Goal: Transaction & Acquisition: Purchase product/service

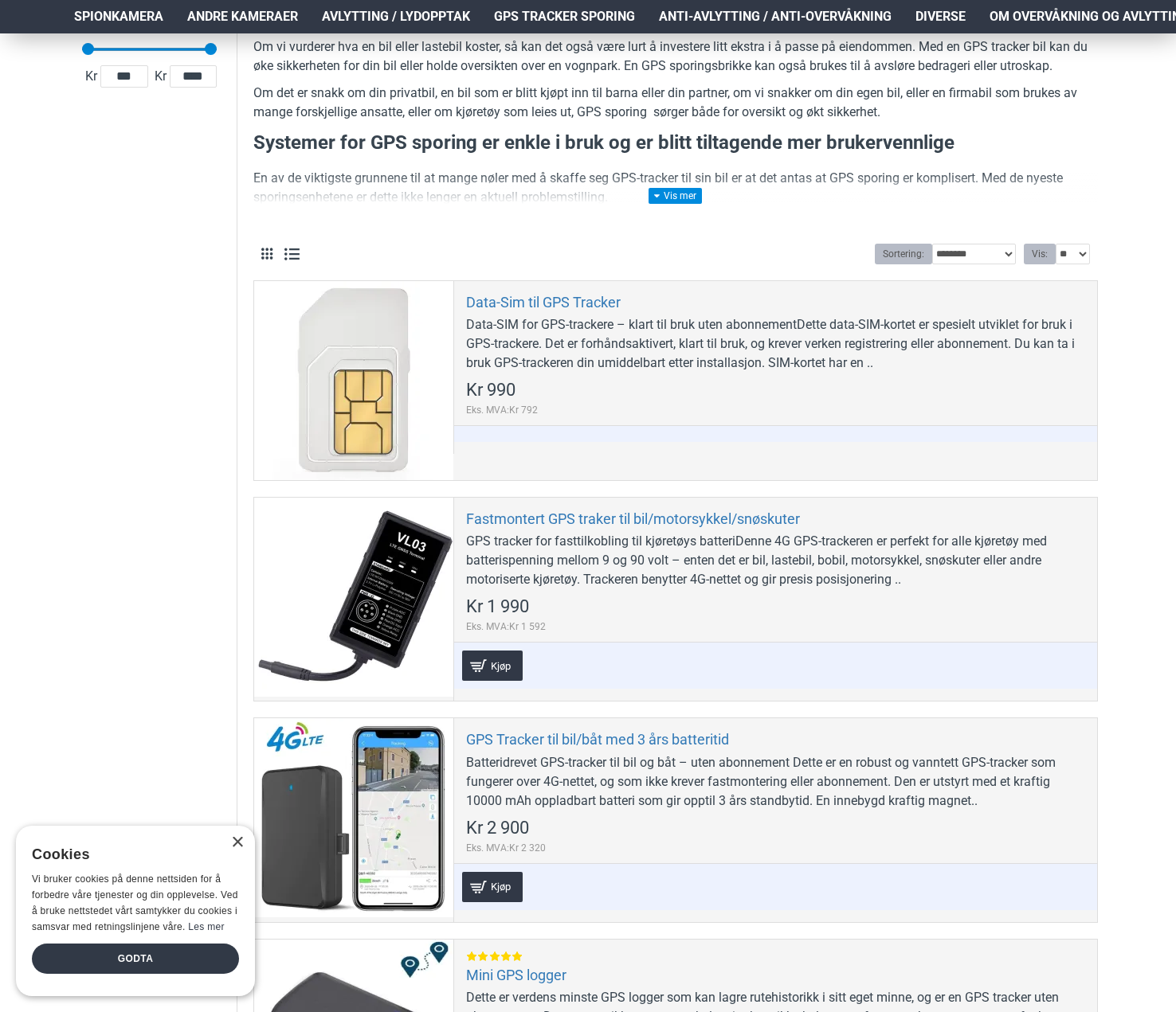
scroll to position [318, 0]
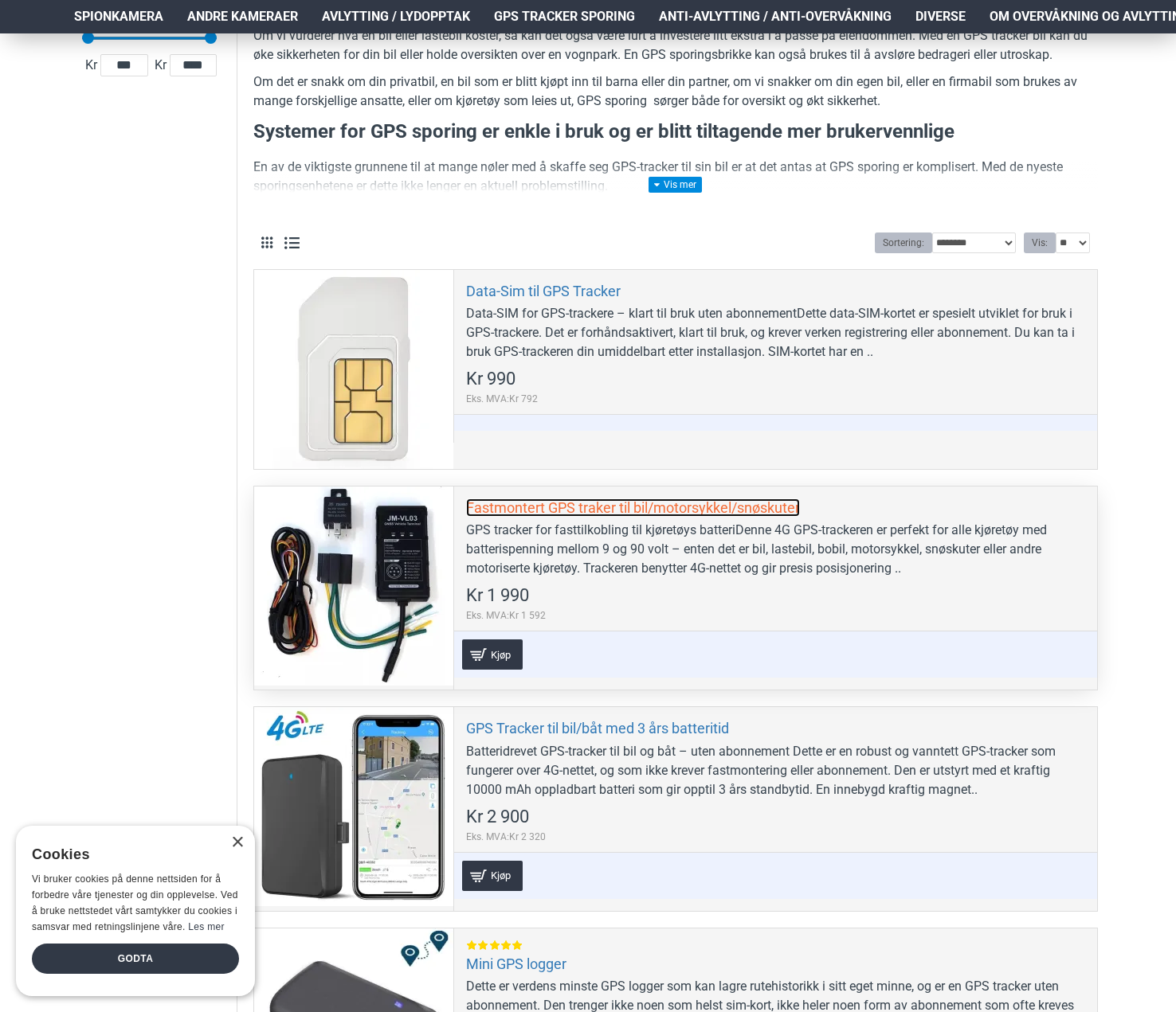
click at [588, 510] on link "Fastmontert GPS traker til bil/motorsykkel/snøskuter" at bounding box center [633, 507] width 334 height 18
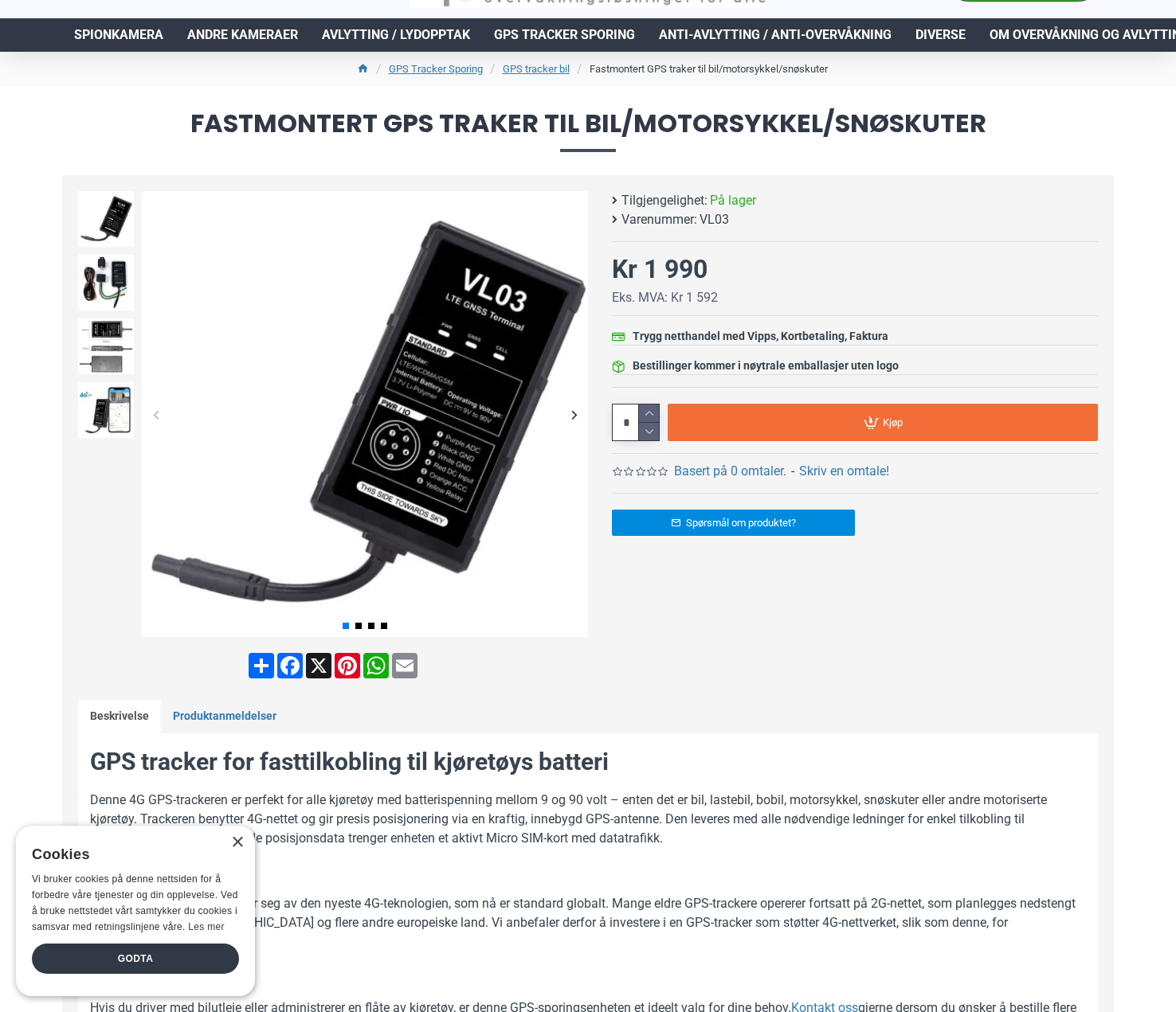
scroll to position [80, 0]
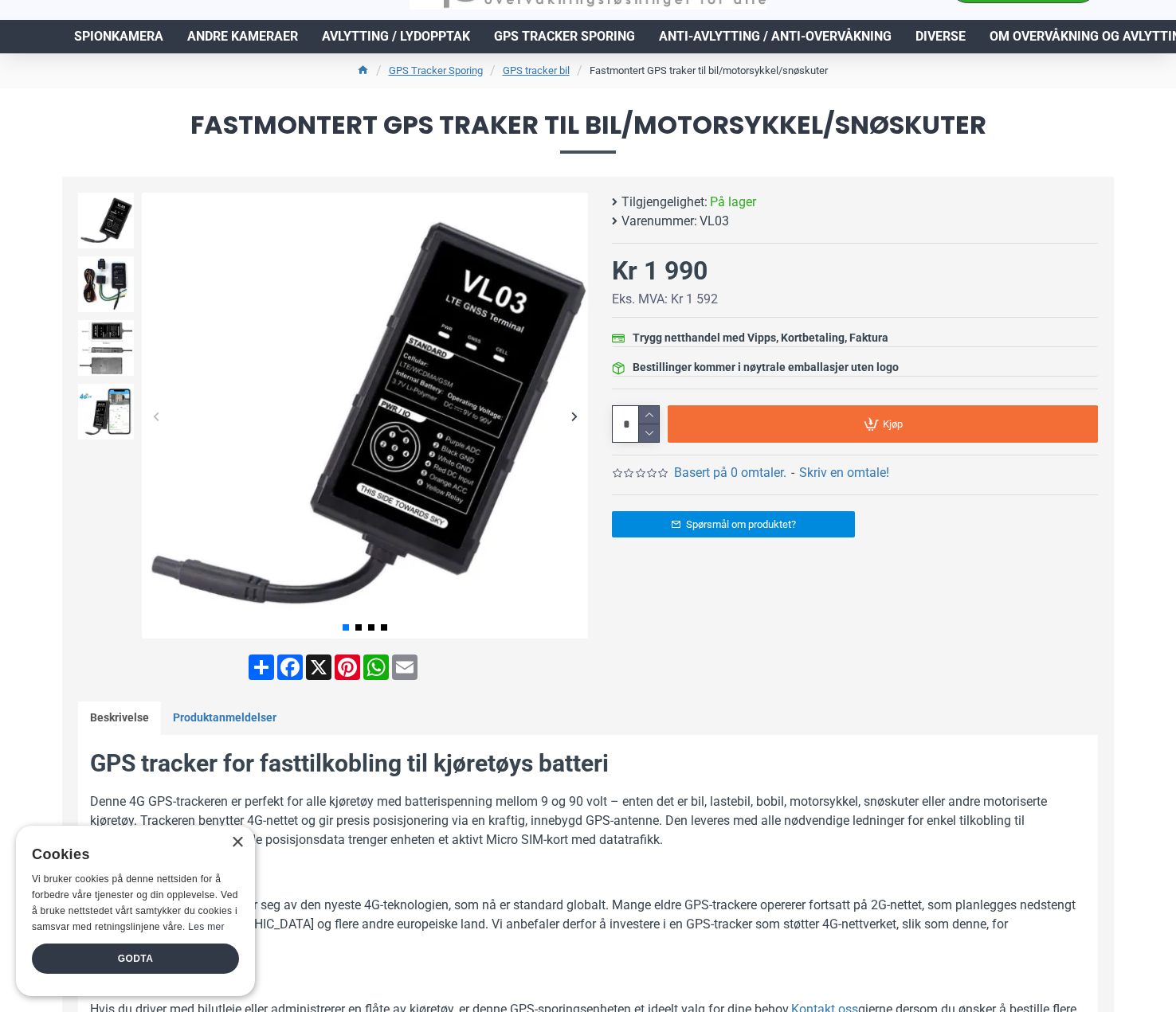
click at [574, 415] on div "Next slide" at bounding box center [573, 416] width 28 height 28
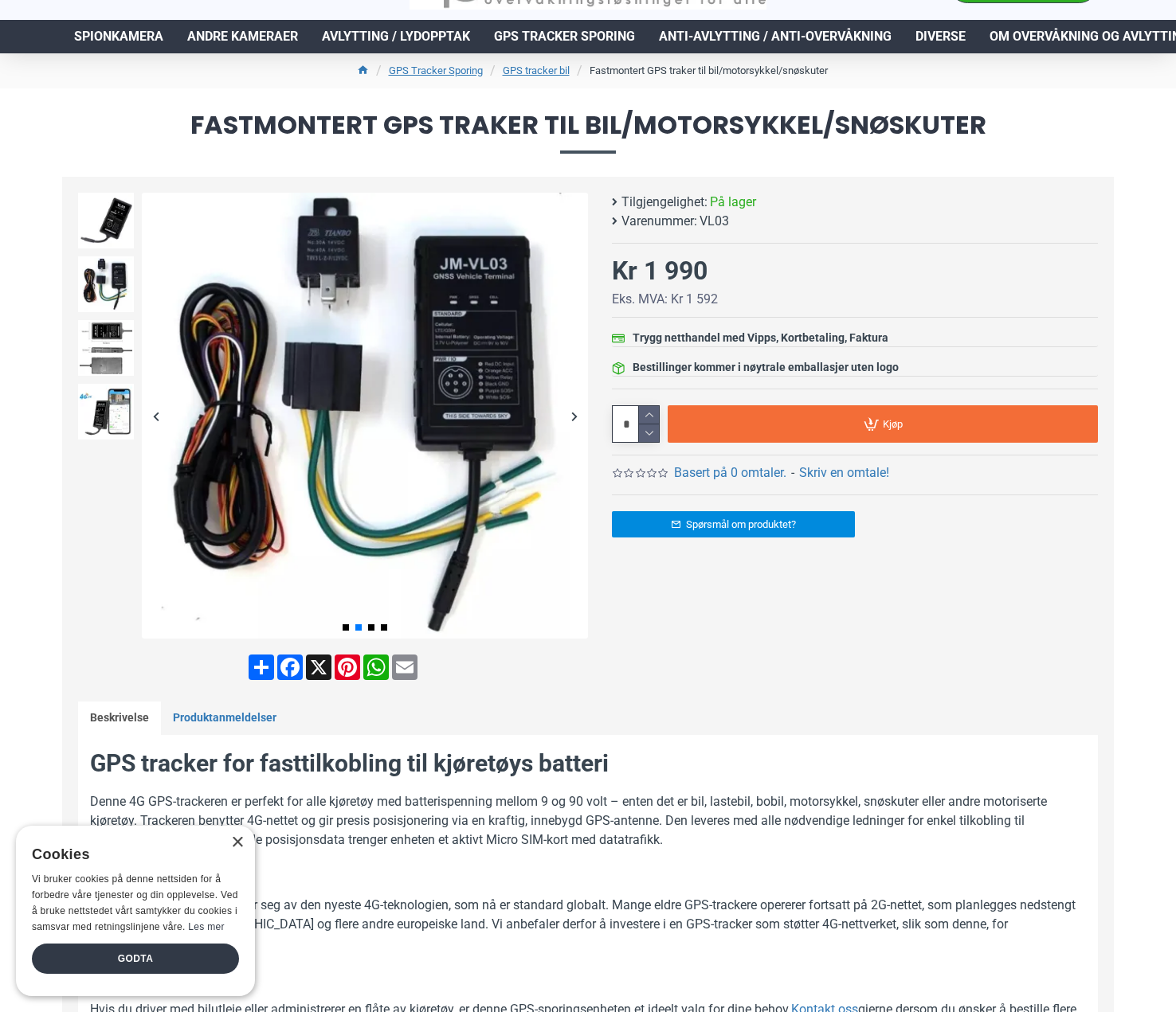
click at [574, 415] on div "Next slide" at bounding box center [573, 416] width 28 height 28
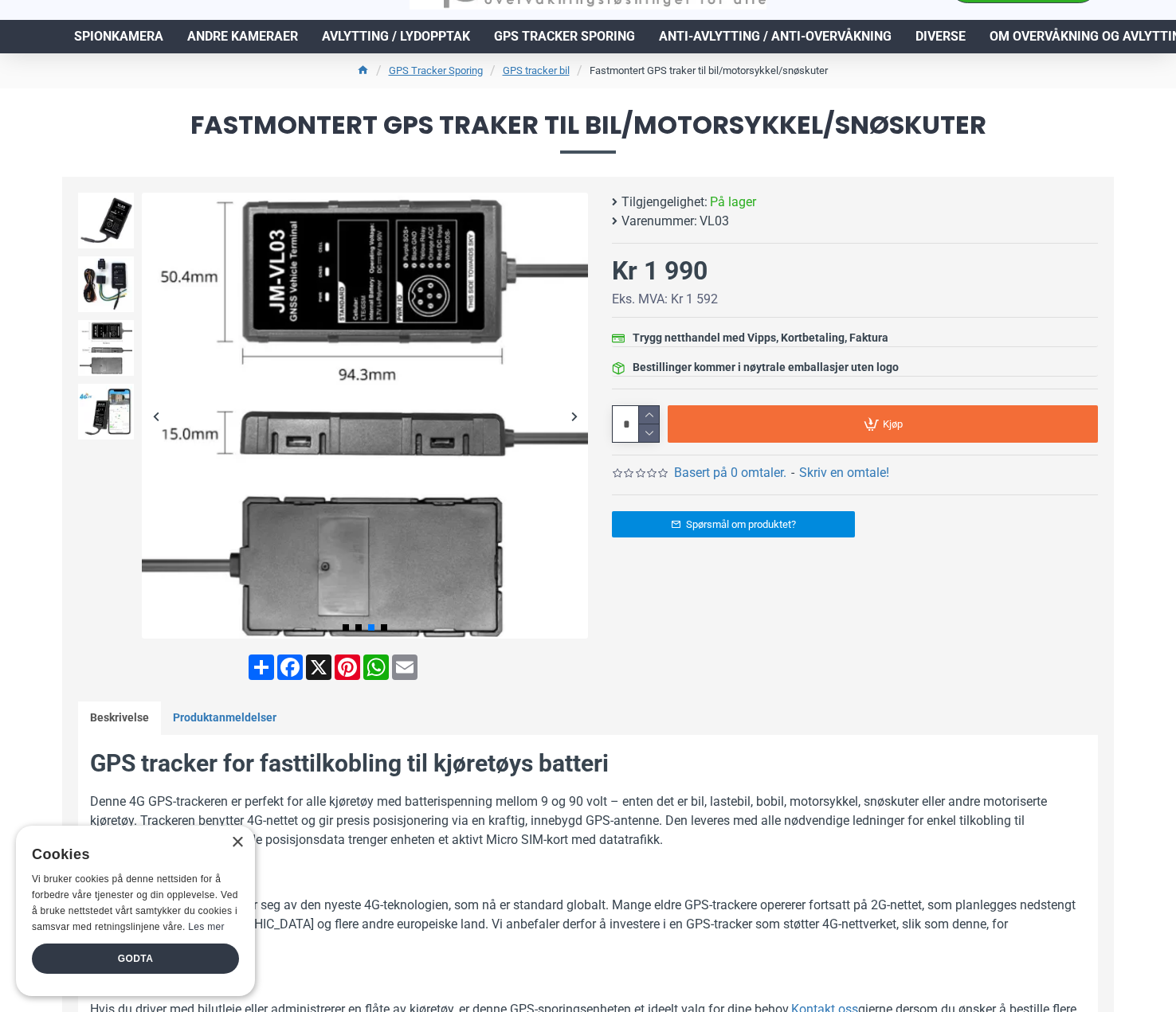
click at [574, 415] on div "Next slide" at bounding box center [573, 416] width 28 height 28
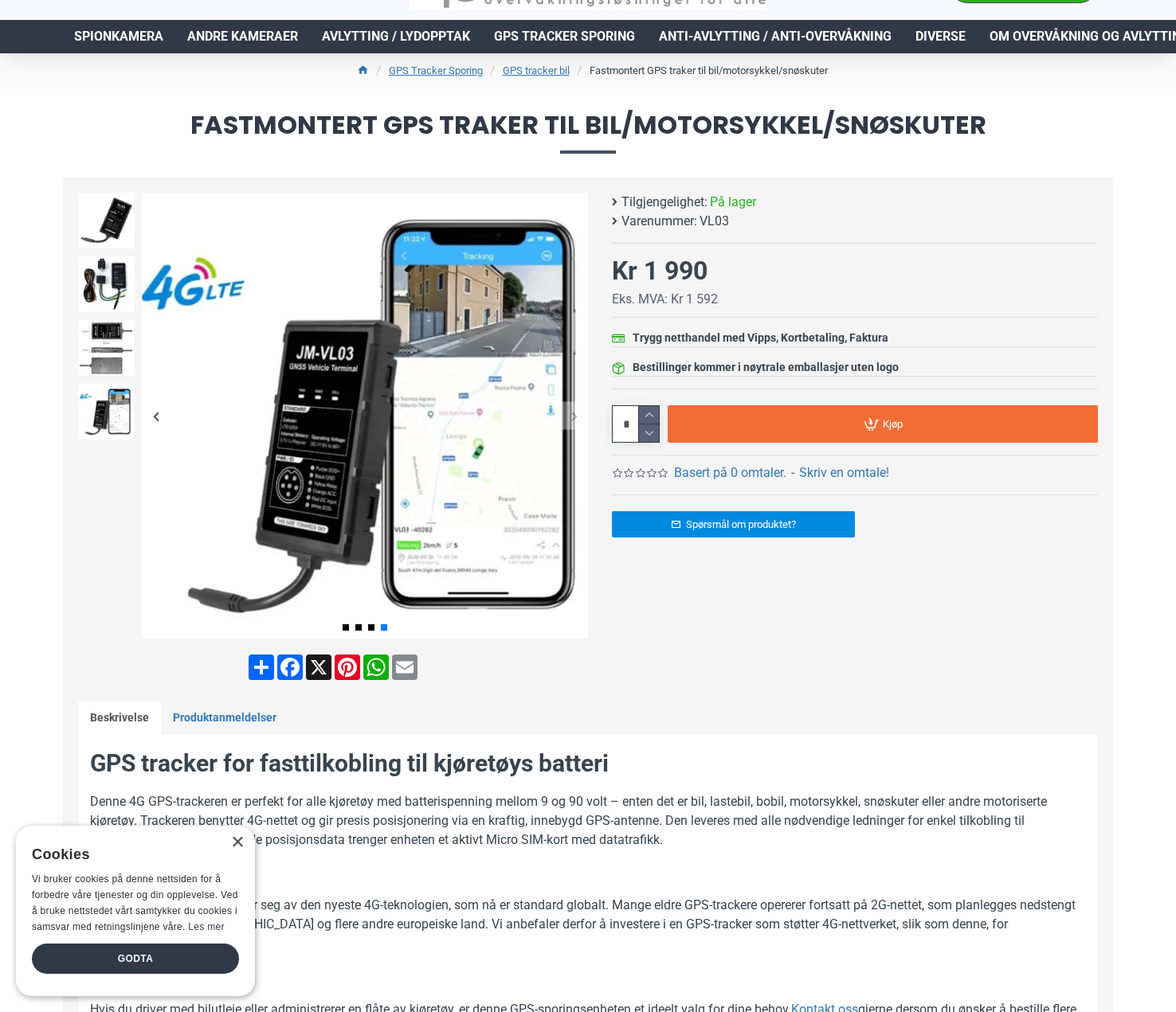
click at [570, 415] on div "Next slide" at bounding box center [573, 416] width 28 height 28
